Goal: Information Seeking & Learning: Learn about a topic

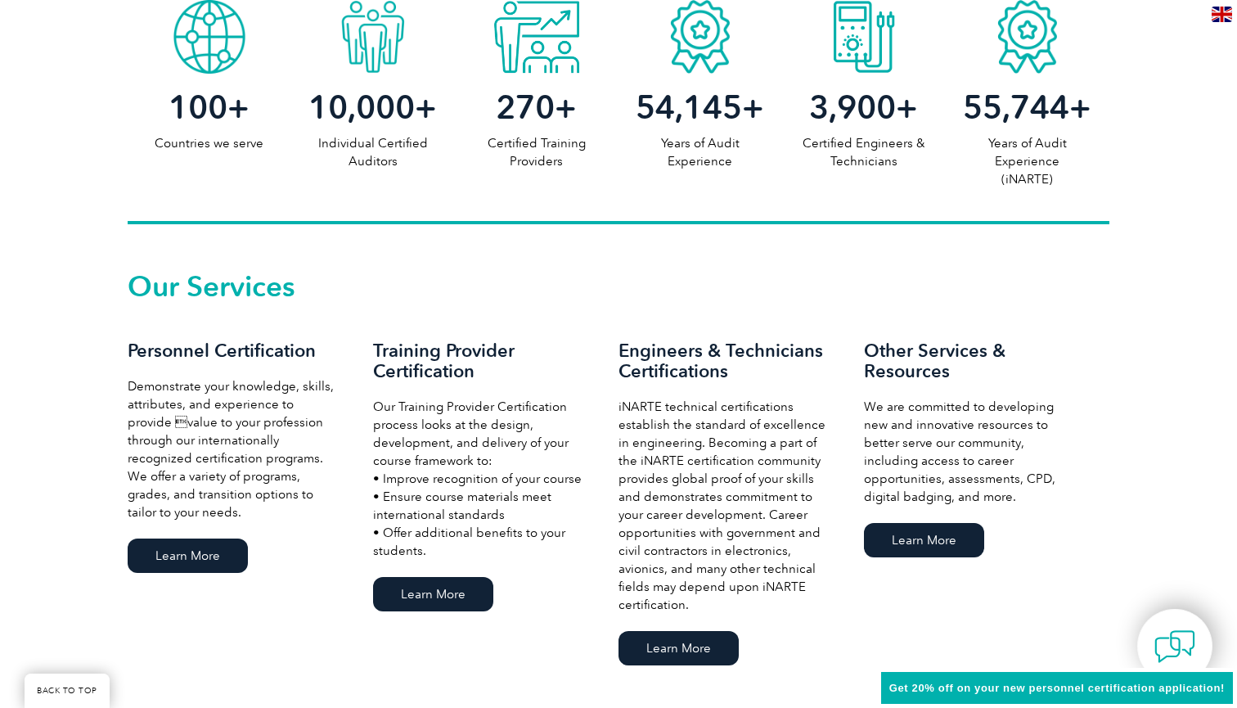
scroll to position [908, 0]
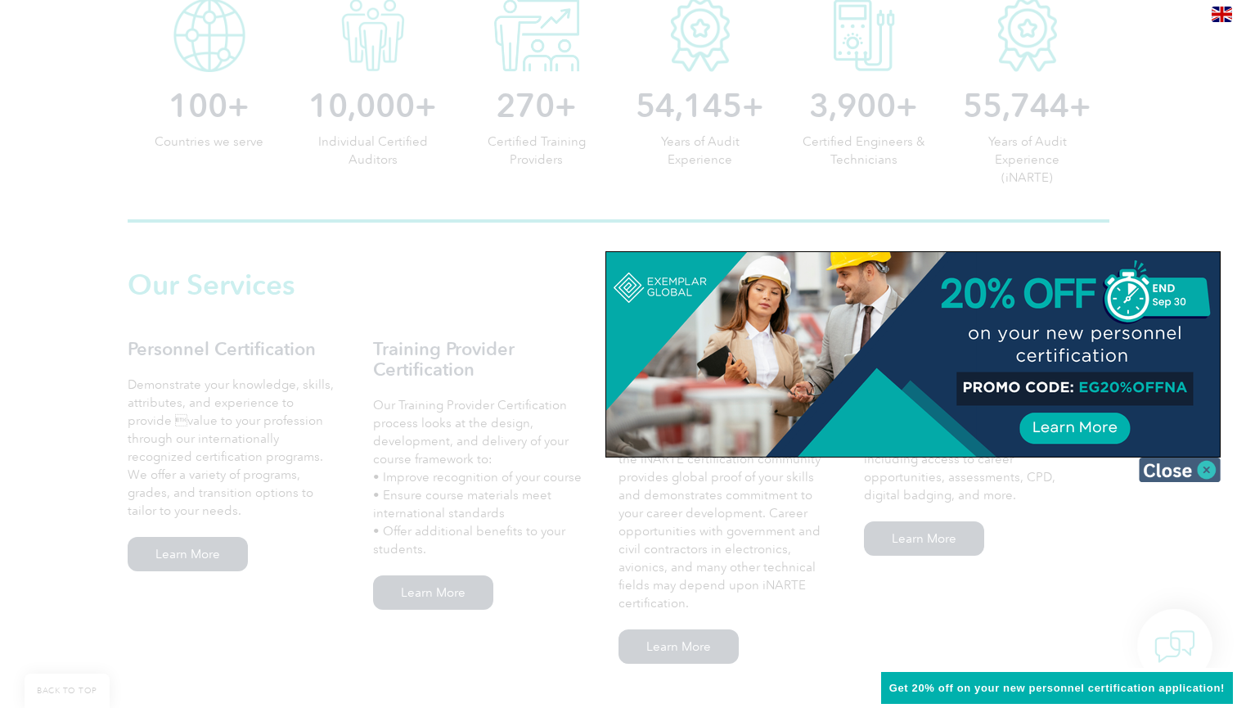
click at [1193, 475] on img at bounding box center [1180, 469] width 82 height 25
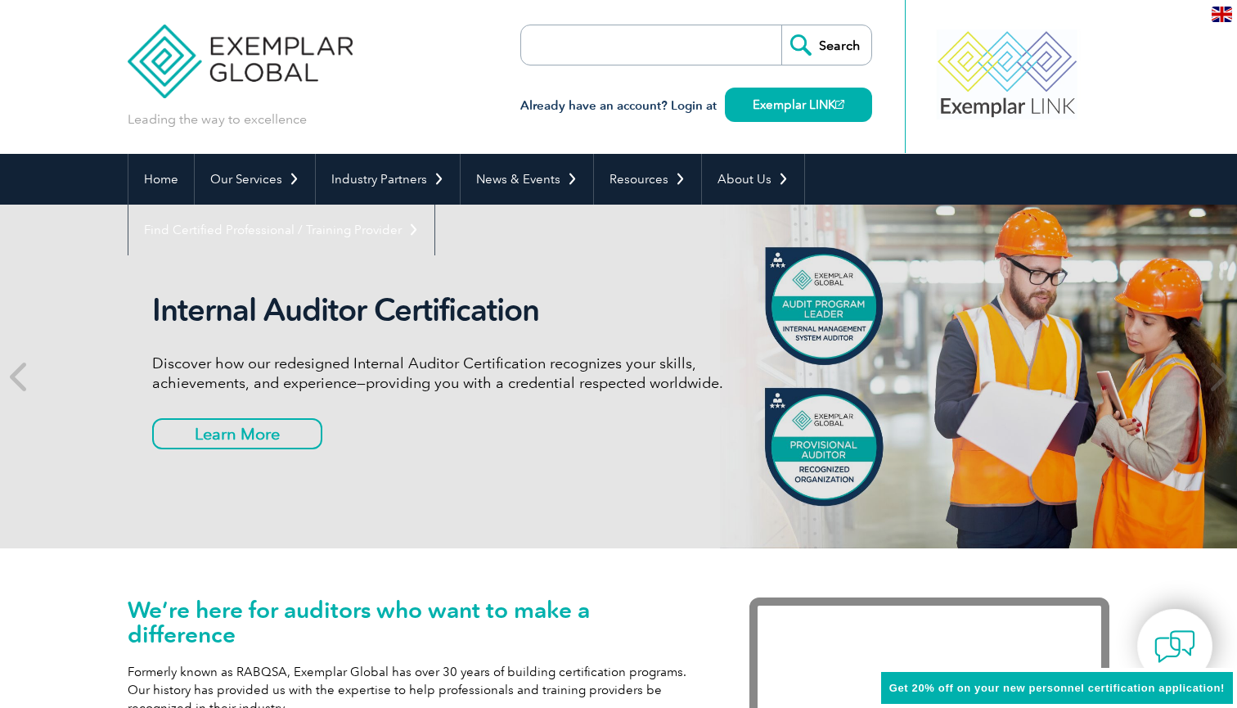
scroll to position [0, 0]
click at [696, 49] on input "search" at bounding box center [616, 44] width 172 height 39
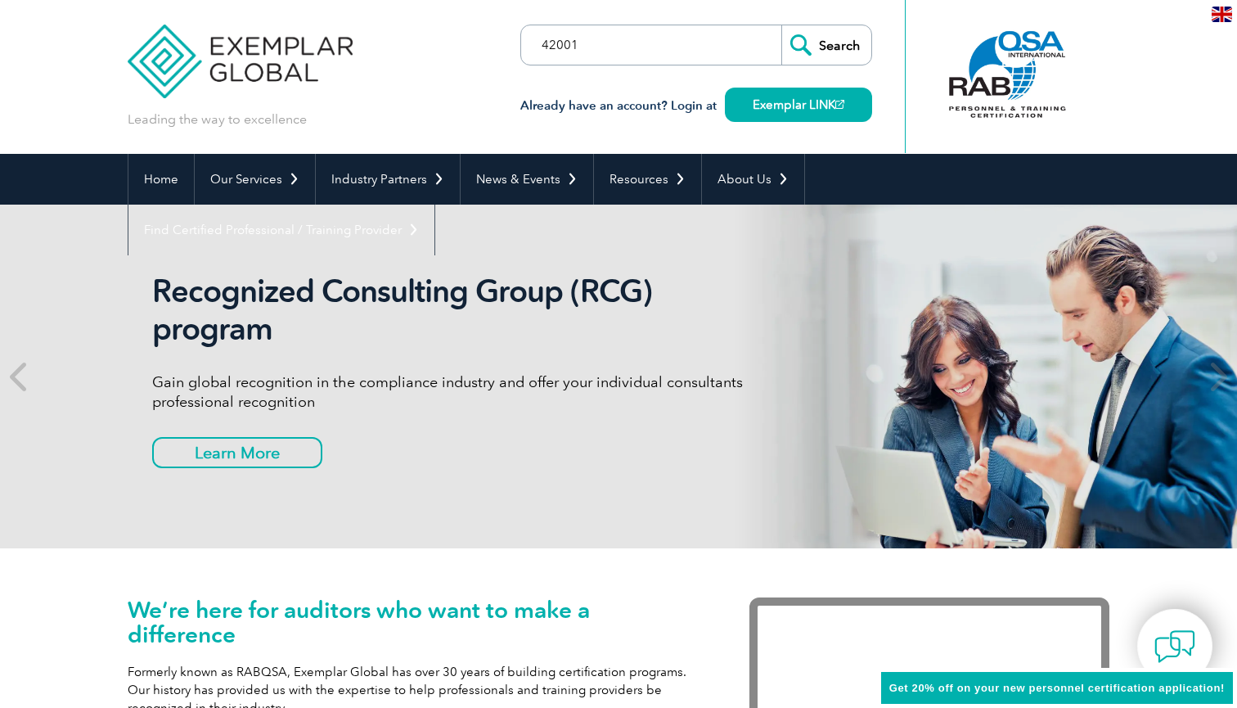
type input "42001"
click at [827, 45] on input "Search" at bounding box center [827, 44] width 90 height 39
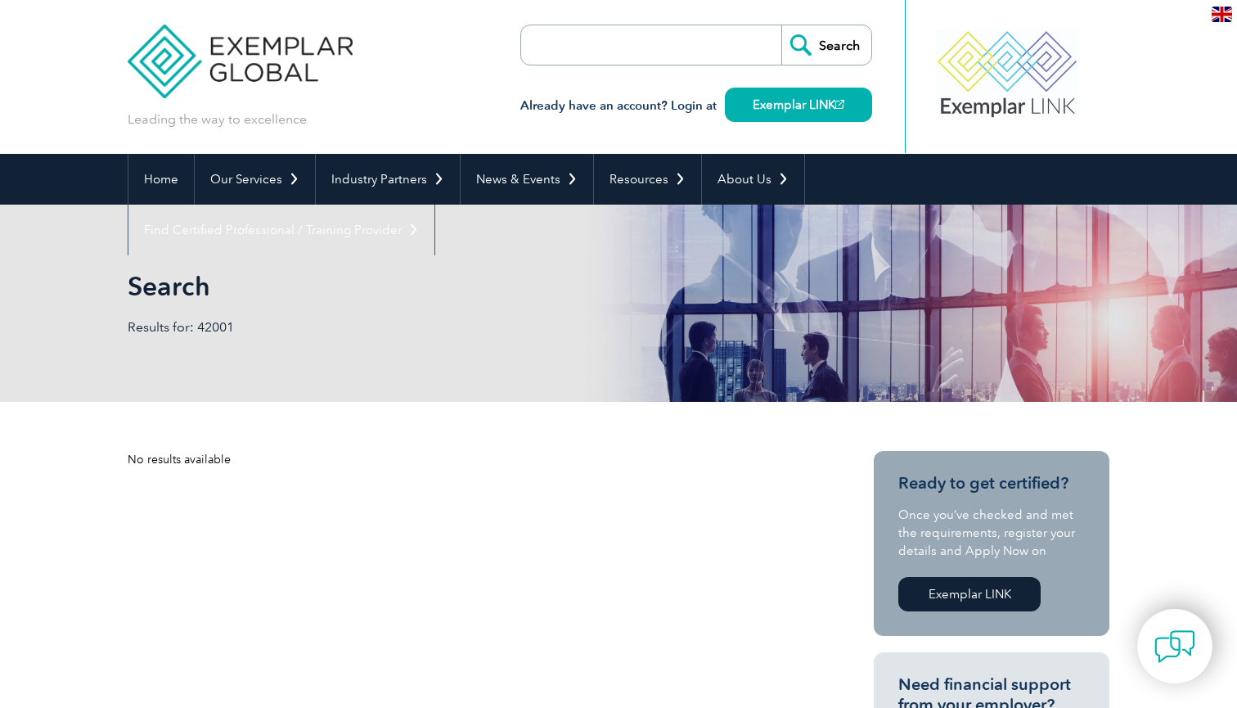
click at [609, 47] on input "search" at bounding box center [616, 44] width 172 height 39
paste input "ISO/IEC 42001:2023"
type input "ISO/IEC 42001:2023"
click at [827, 45] on input "Search" at bounding box center [827, 44] width 90 height 39
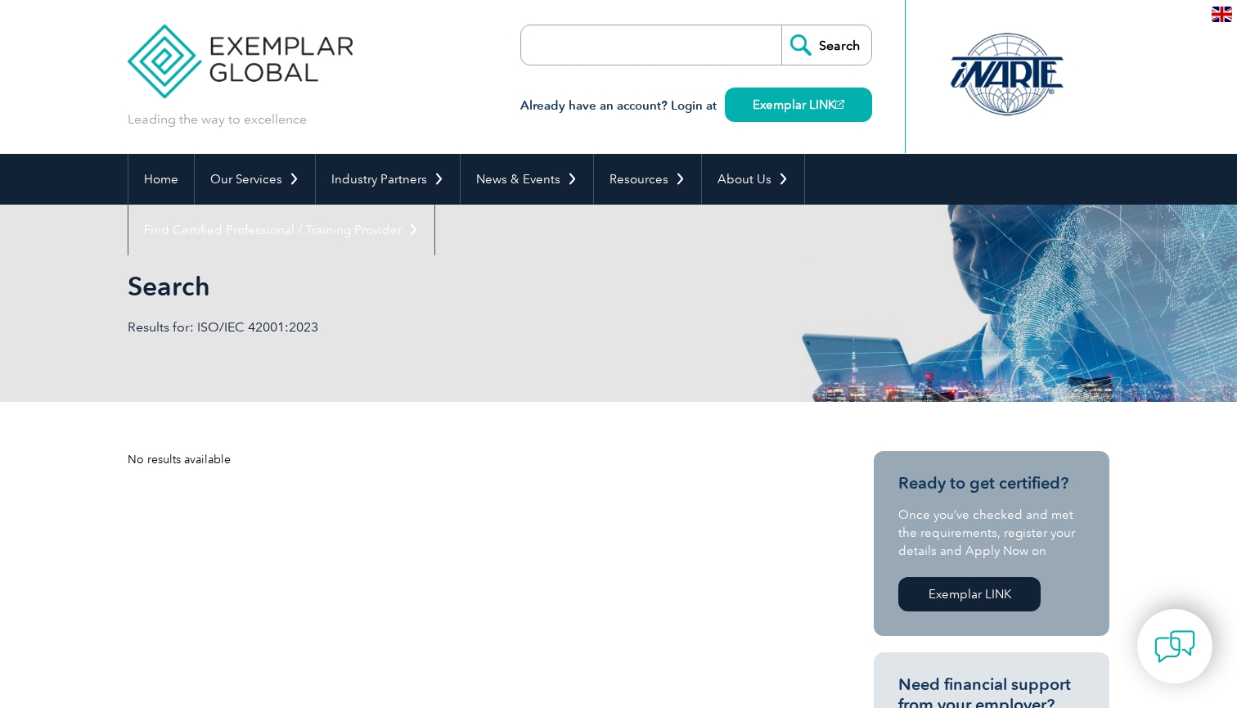
click at [615, 45] on input "search" at bounding box center [616, 44] width 172 height 39
paste input "ISO/IEC 42001:2023"
type input "ISO/IEC 42001"
click at [827, 45] on input "Search" at bounding box center [827, 44] width 90 height 39
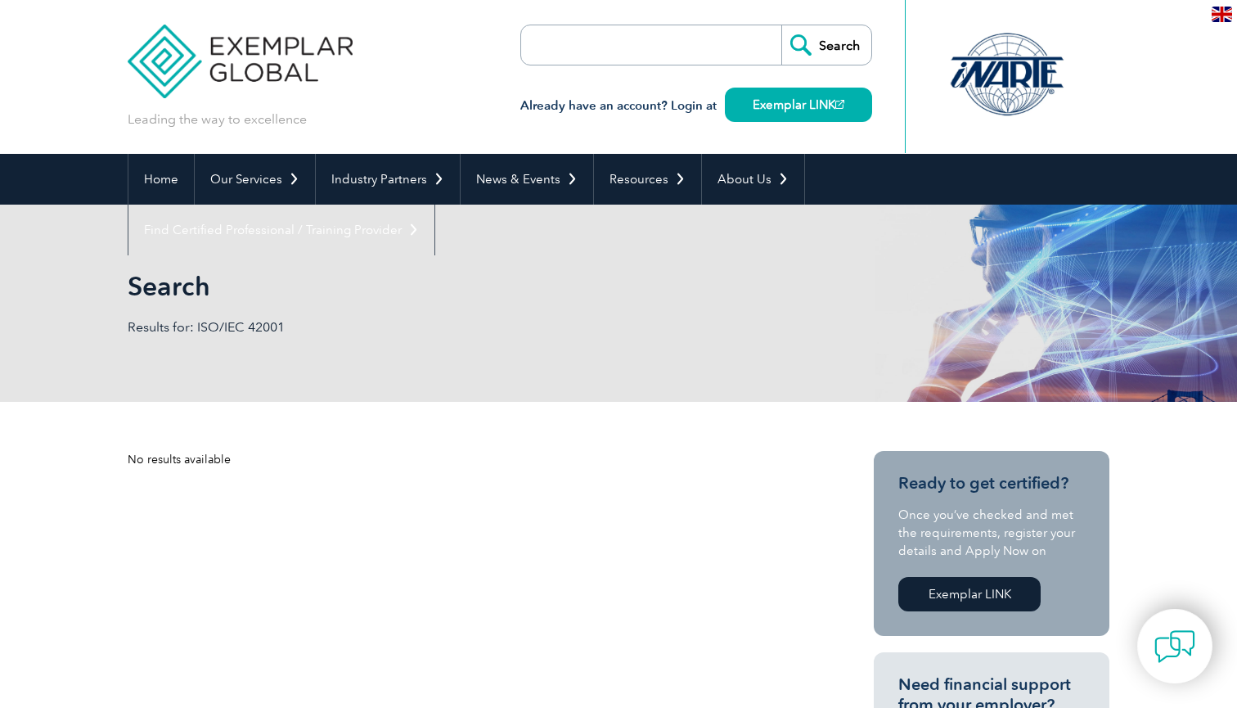
click at [585, 44] on input "search" at bounding box center [616, 44] width 172 height 39
paste input "ISO/IEC 42001:2023"
type input "42001"
click at [827, 45] on input "Search" at bounding box center [827, 44] width 90 height 39
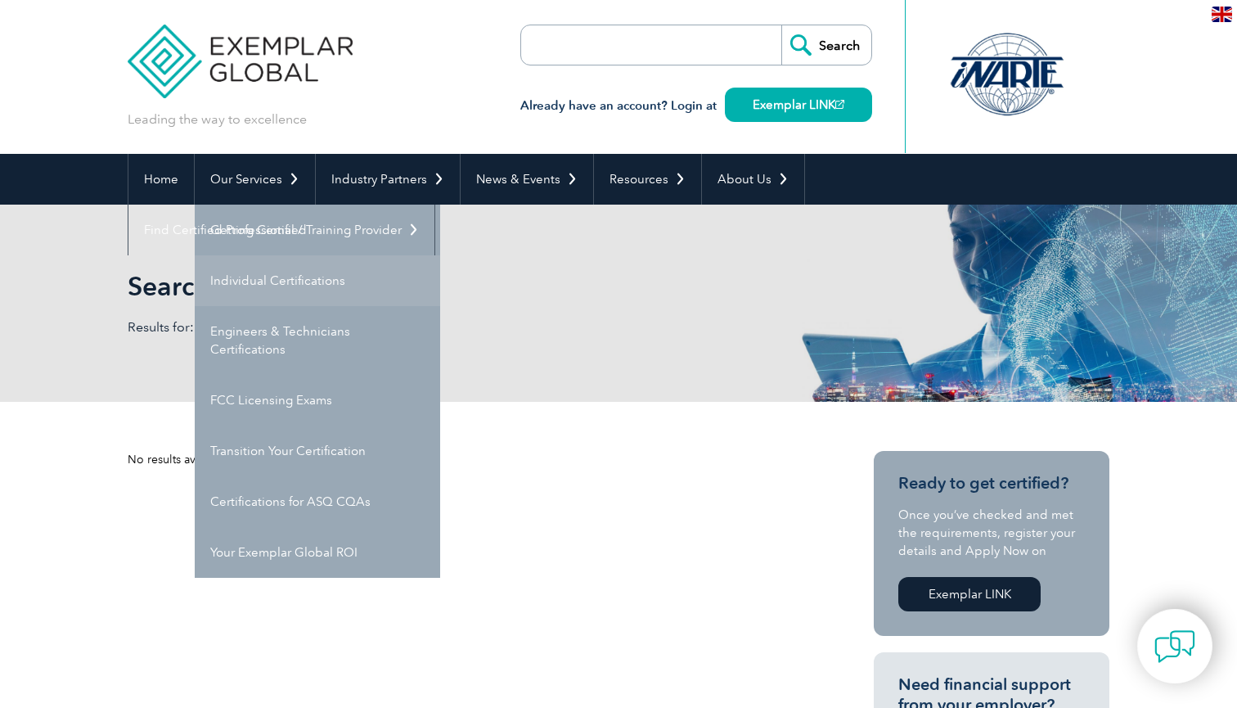
click at [282, 275] on link "Individual Certifications" at bounding box center [318, 280] width 246 height 51
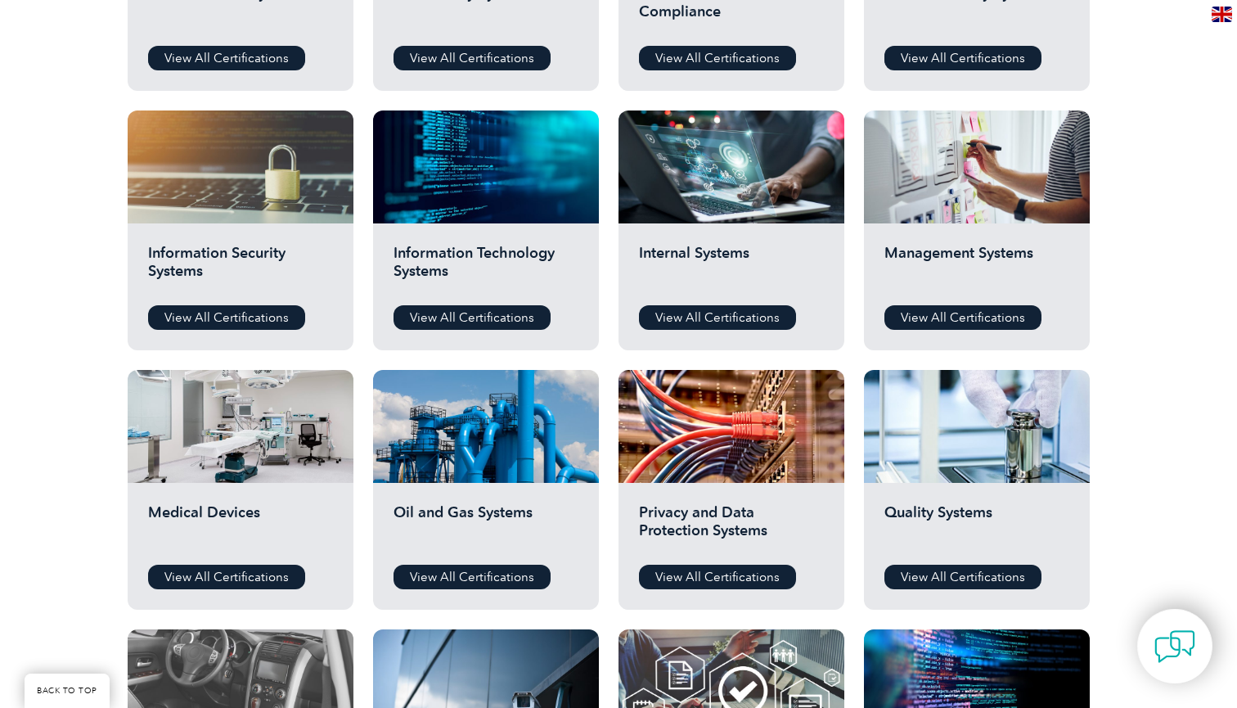
scroll to position [764, 0]
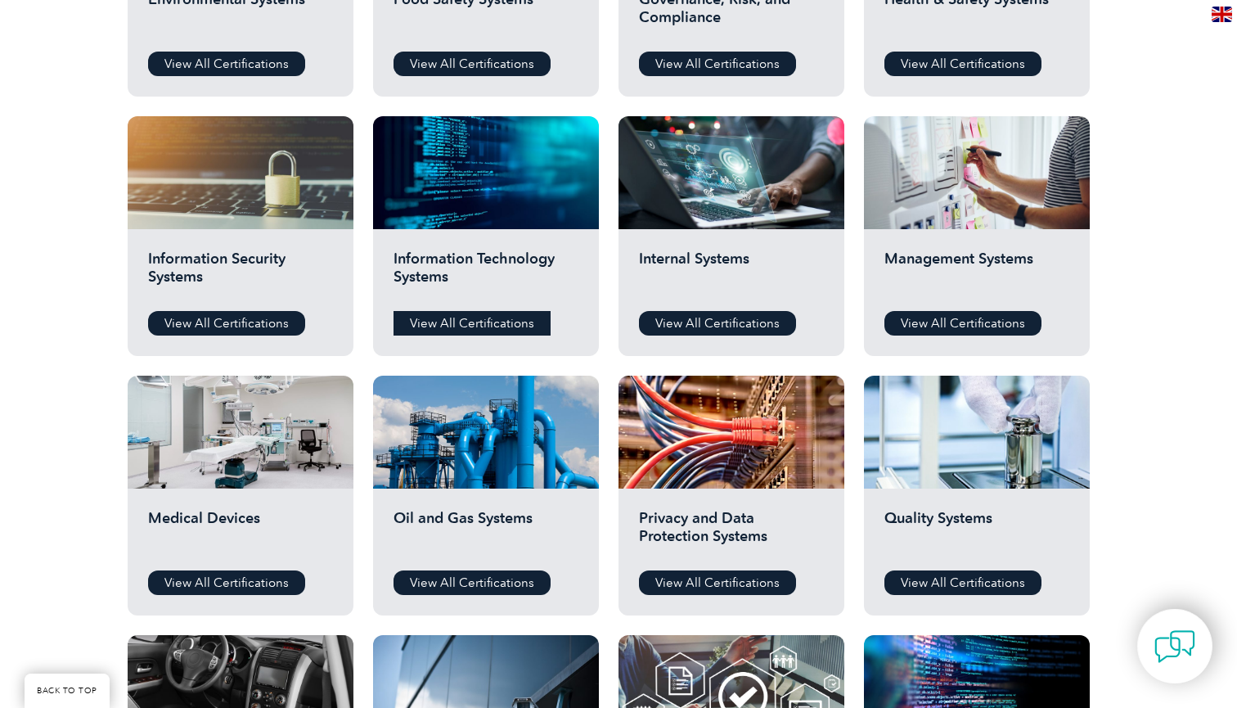
click at [434, 318] on link "View All Certifications" at bounding box center [472, 323] width 157 height 25
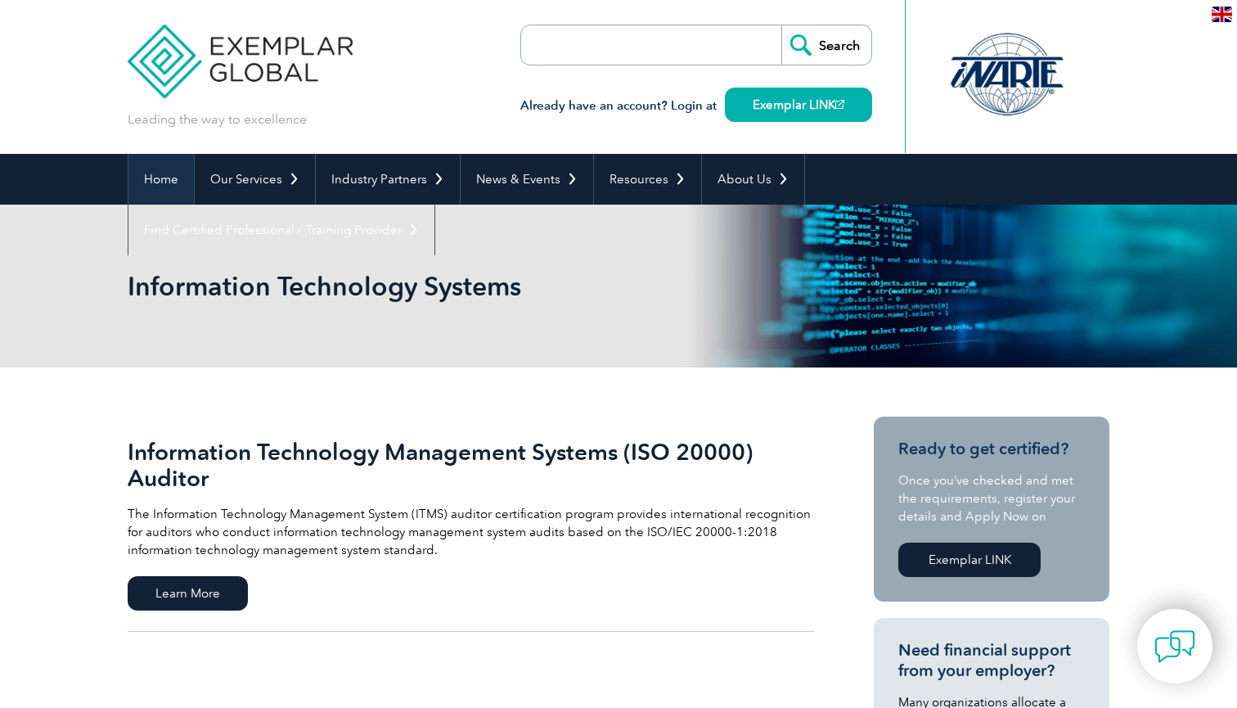
click at [171, 177] on link "Home" at bounding box center [160, 179] width 65 height 51
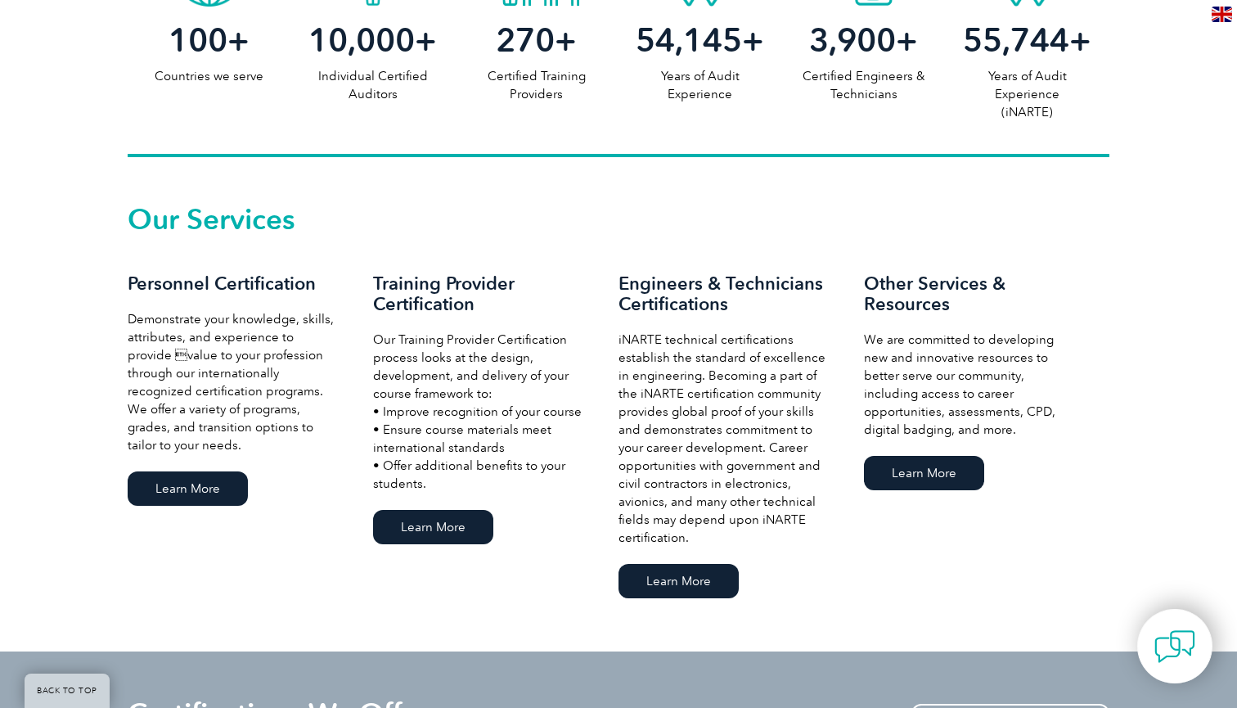
scroll to position [975, 0]
click at [201, 475] on link "Learn More" at bounding box center [188, 488] width 120 height 34
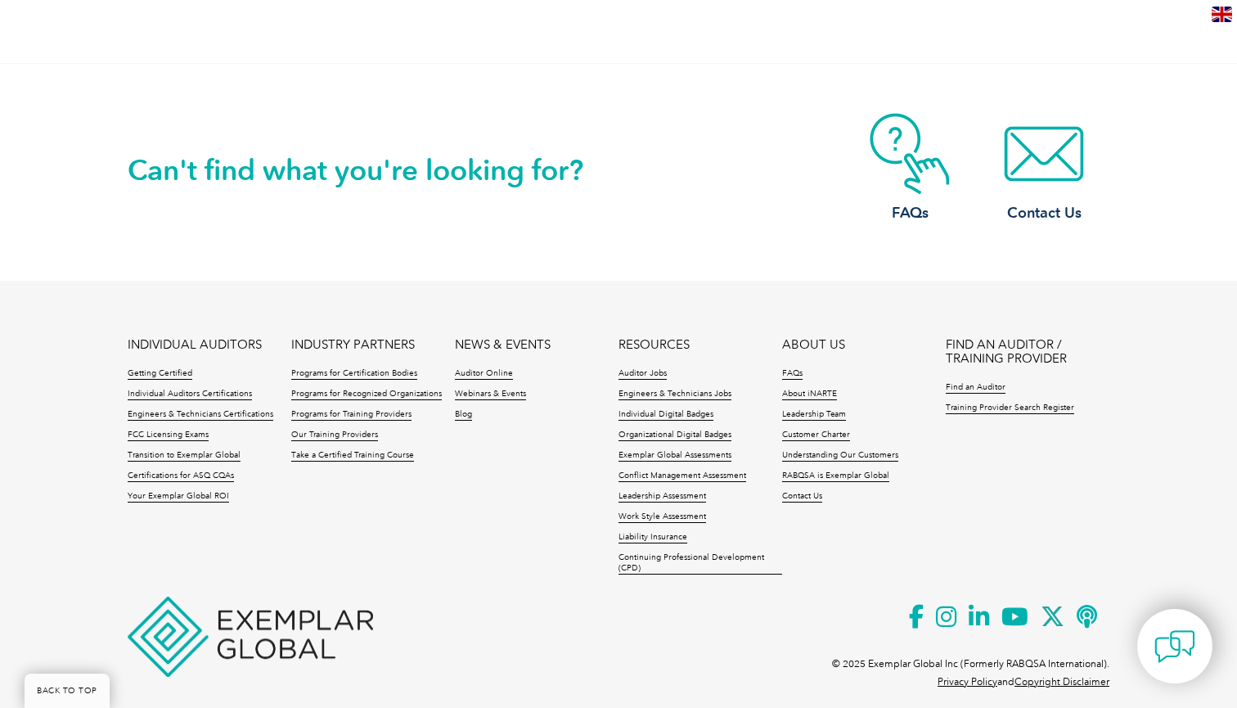
scroll to position [1651, 0]
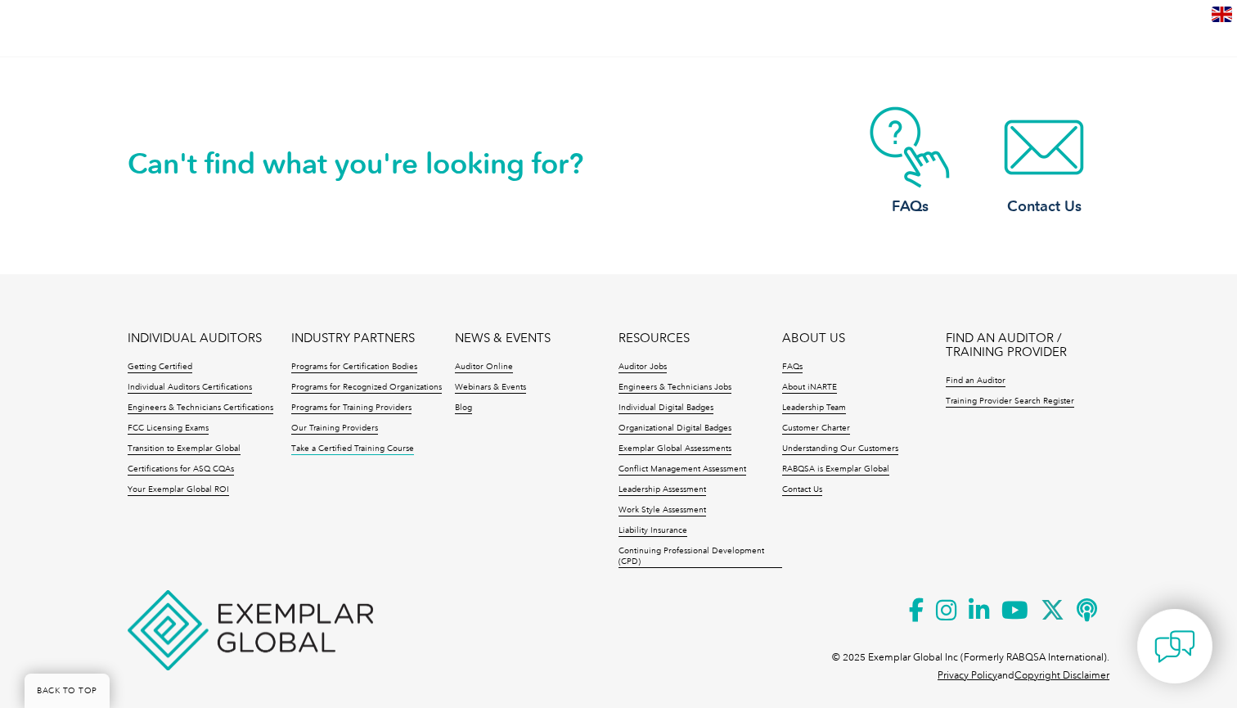
click at [390, 452] on link "Take a Certified Training Course" at bounding box center [352, 449] width 123 height 11
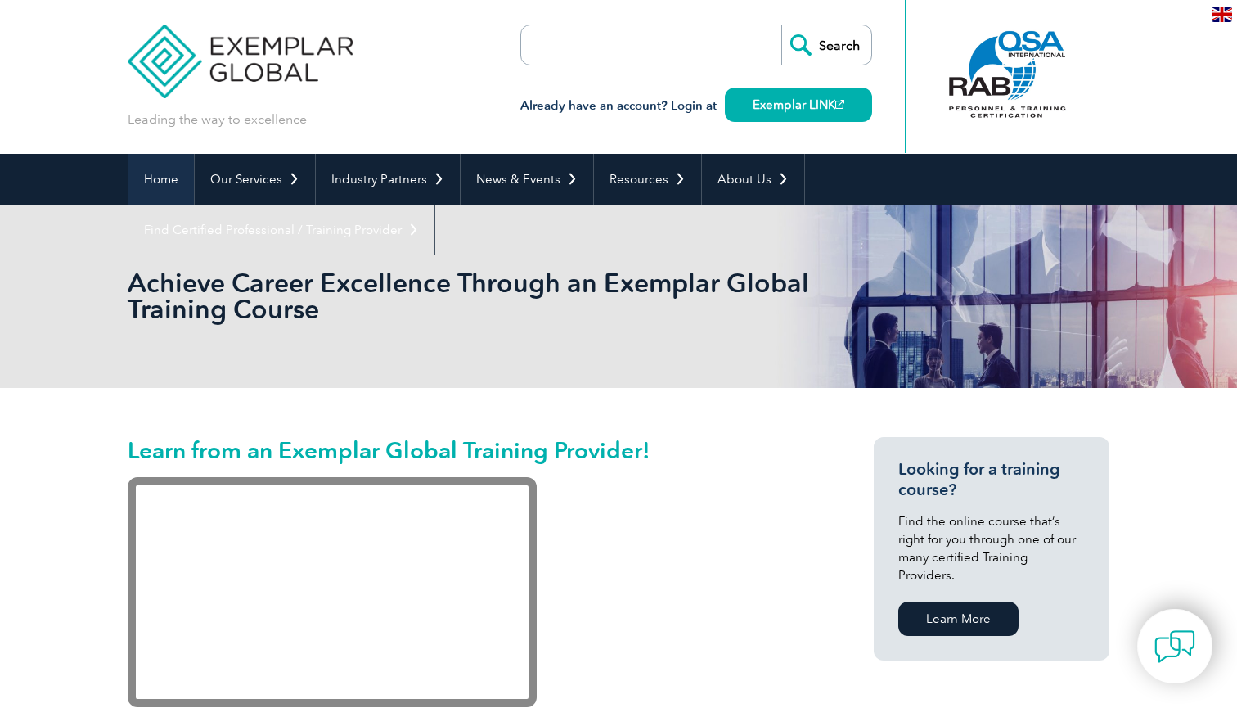
click at [174, 182] on link "Home" at bounding box center [160, 179] width 65 height 51
